Goal: Task Accomplishment & Management: Use online tool/utility

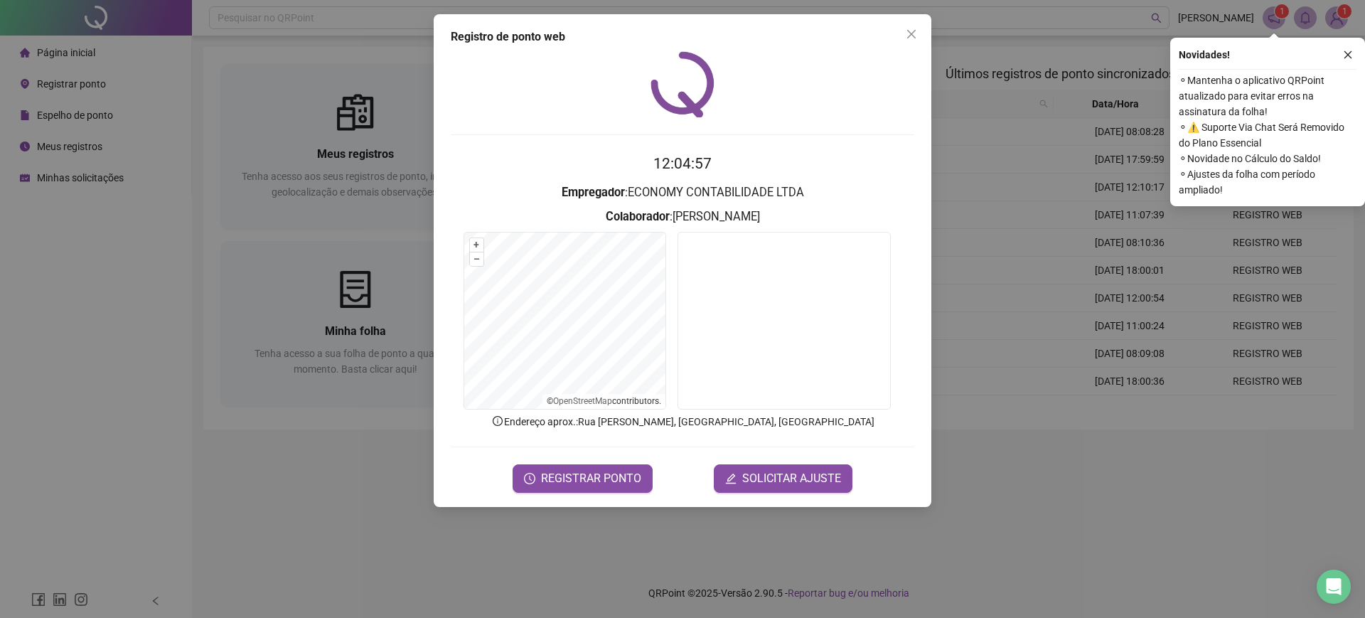
drag, startPoint x: 206, startPoint y: 86, endPoint x: 150, endPoint y: 5, distance: 98.6
click at [204, 85] on div "Registro de ponto web 12:04:57 Empregador : ECONOMY CONTABILIDADE LTDA Colabora…" at bounding box center [682, 309] width 1365 height 618
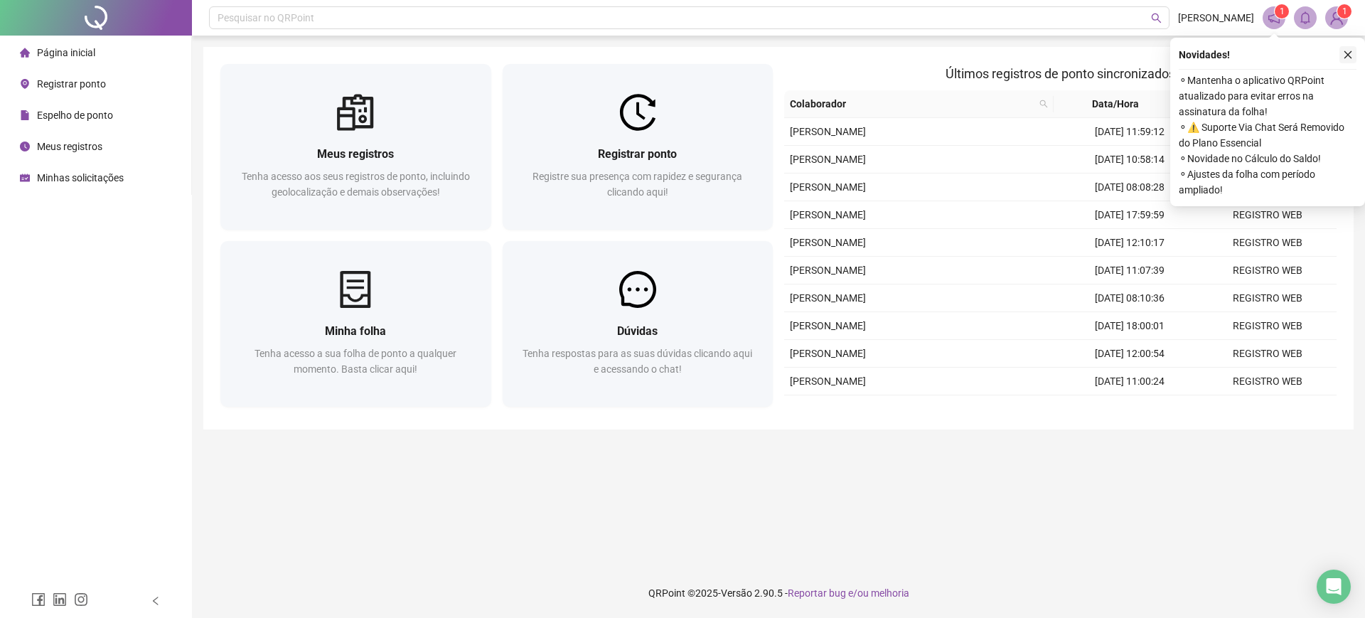
click at [1348, 55] on icon "close" at bounding box center [1348, 55] width 8 height 8
